Goal: Transaction & Acquisition: Purchase product/service

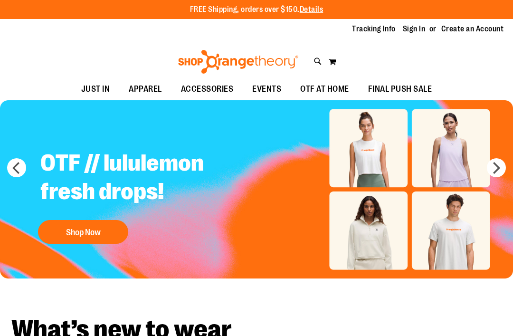
click at [359, 44] on div "Toggle Nav Search Popular Suggestions Advanced Search" at bounding box center [256, 59] width 513 height 38
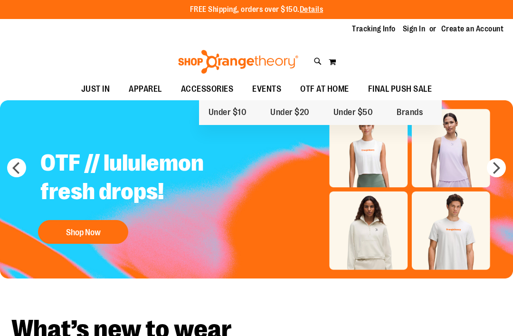
click at [410, 87] on span "FINAL PUSH SALE" at bounding box center [400, 88] width 64 height 21
click at [216, 111] on span "Under $10" at bounding box center [228, 113] width 38 height 12
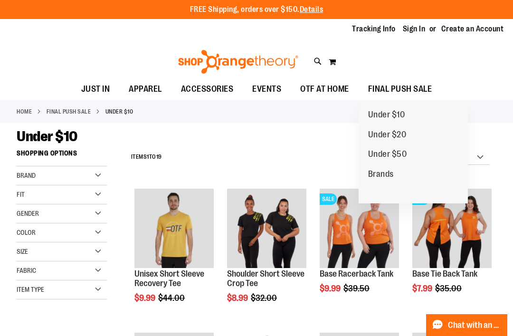
click at [401, 134] on span "Under $20" at bounding box center [387, 136] width 38 height 12
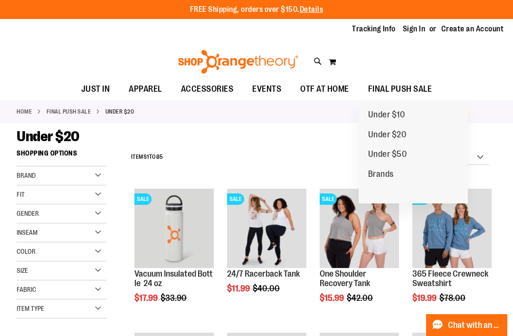
click at [395, 156] on span "Under $50" at bounding box center [387, 155] width 39 height 12
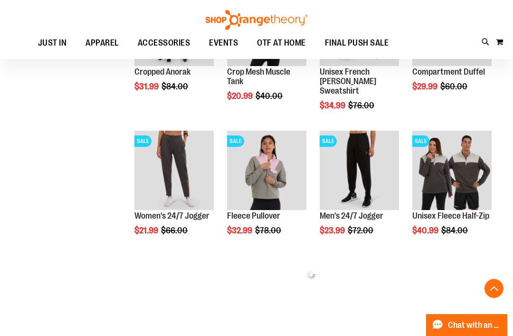
scroll to position [354, 0]
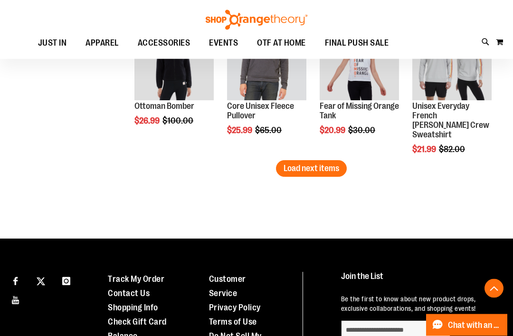
scroll to position [1328, 0]
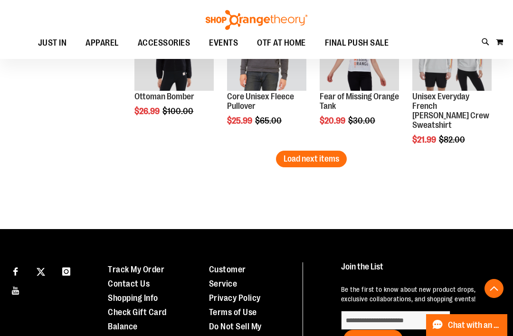
click at [323, 158] on span "Load next items" at bounding box center [312, 159] width 56 height 10
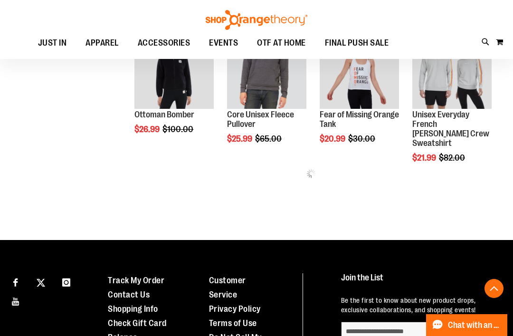
scroll to position [1313, 0]
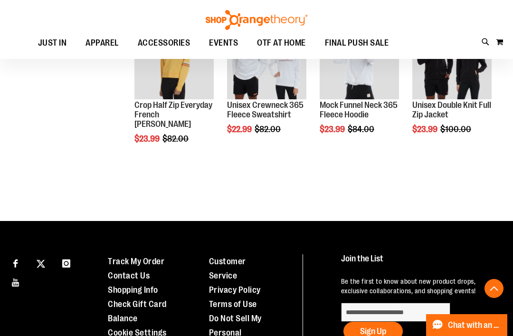
scroll to position [1468, 0]
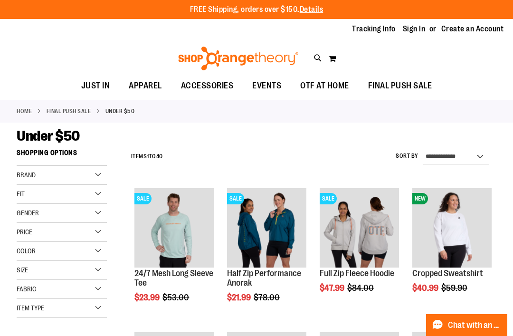
click at [102, 51] on div "Toggle Nav Search Popular Suggestions Advanced Search" at bounding box center [256, 56] width 513 height 38
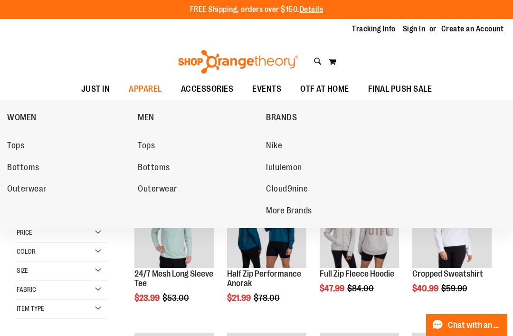
click at [30, 169] on span "Bottoms" at bounding box center [23, 168] width 32 height 12
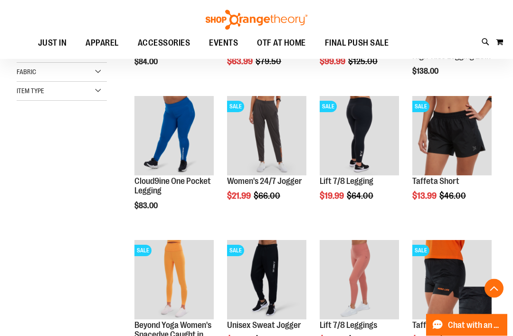
scroll to position [236, 0]
click at [461, 119] on img "product" at bounding box center [451, 135] width 79 height 79
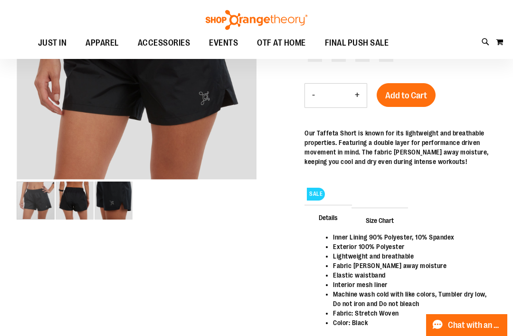
scroll to position [195, 0]
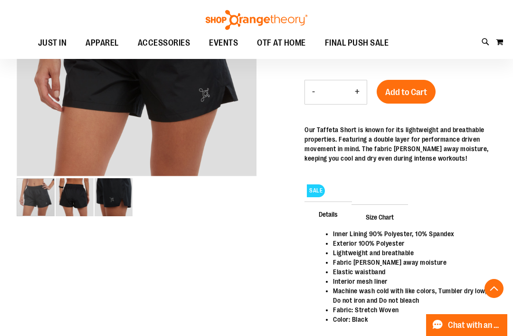
click at [78, 196] on img "image 2 of 3" at bounding box center [75, 197] width 38 height 38
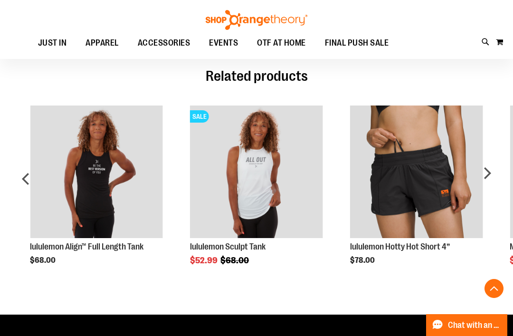
scroll to position [503, 0]
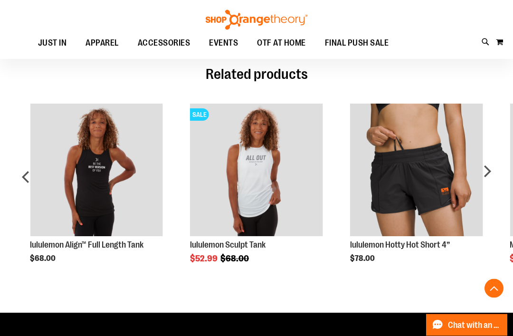
click at [495, 172] on div "next" at bounding box center [486, 181] width 19 height 183
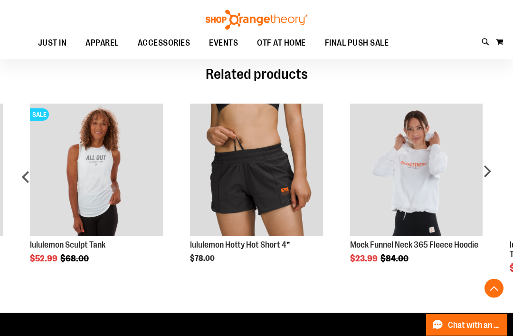
scroll to position [503, 0]
click at [490, 173] on div "next" at bounding box center [486, 180] width 19 height 183
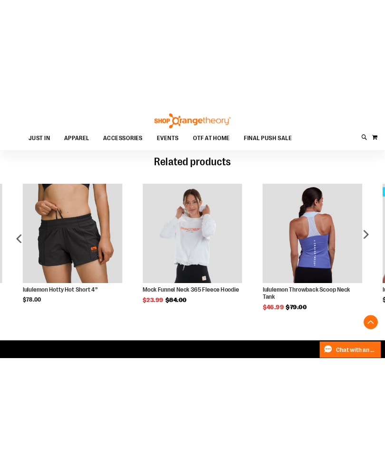
scroll to position [486, 0]
